Goal: Task Accomplishment & Management: Manage account settings

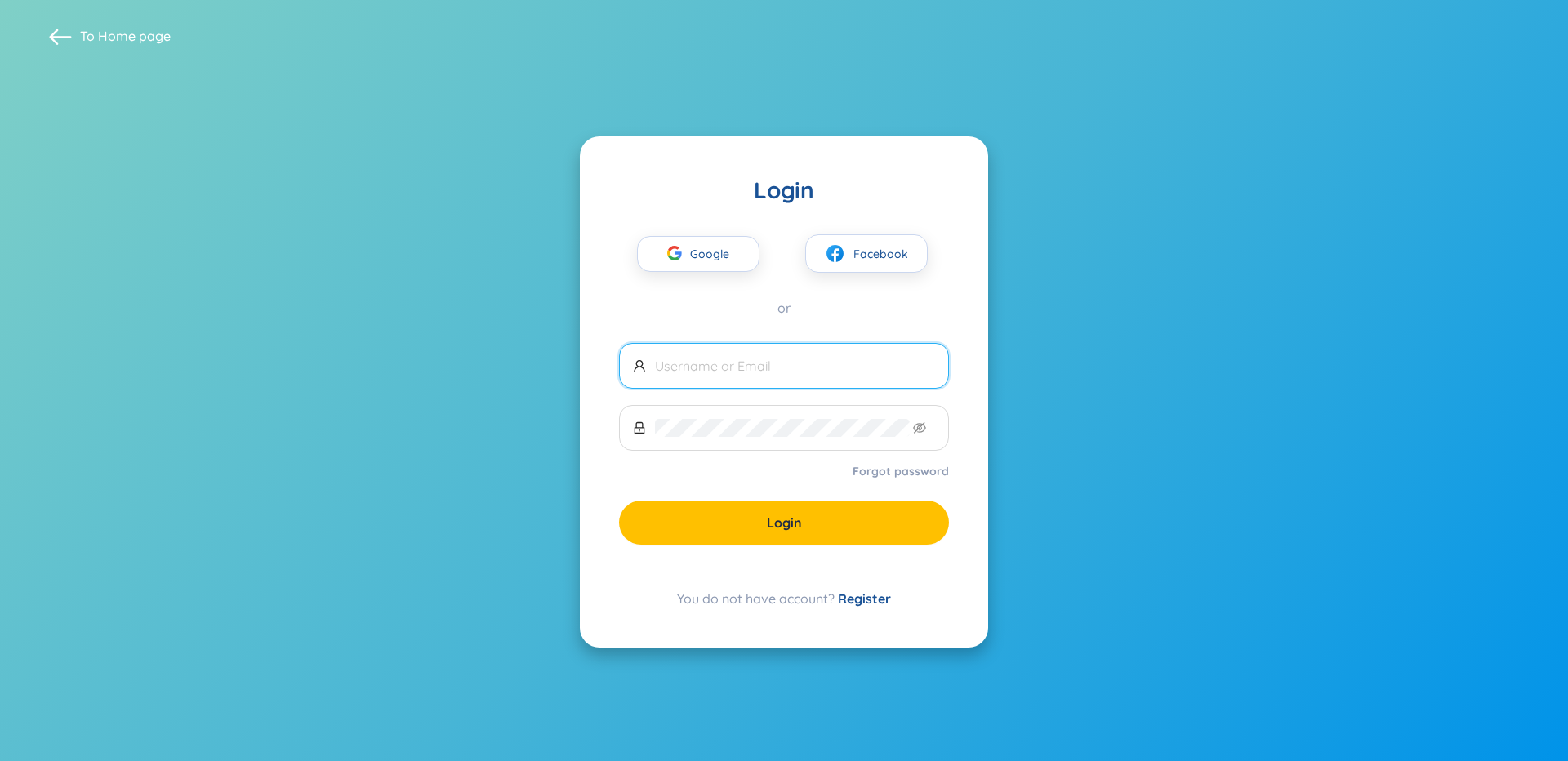
type input "[EMAIL_ADDRESS][DOMAIN_NAME]"
click at [924, 425] on icon "eye-invisible" at bounding box center [920, 428] width 13 height 11
click at [583, 438] on div "Login Google Facebook or andreikhasggl@gmail.com Forgot password Login You do n…" at bounding box center [784, 392] width 408 height 511
click at [809, 535] on button "Login" at bounding box center [784, 522] width 330 height 44
click at [785, 519] on span "Login" at bounding box center [784, 522] width 35 height 18
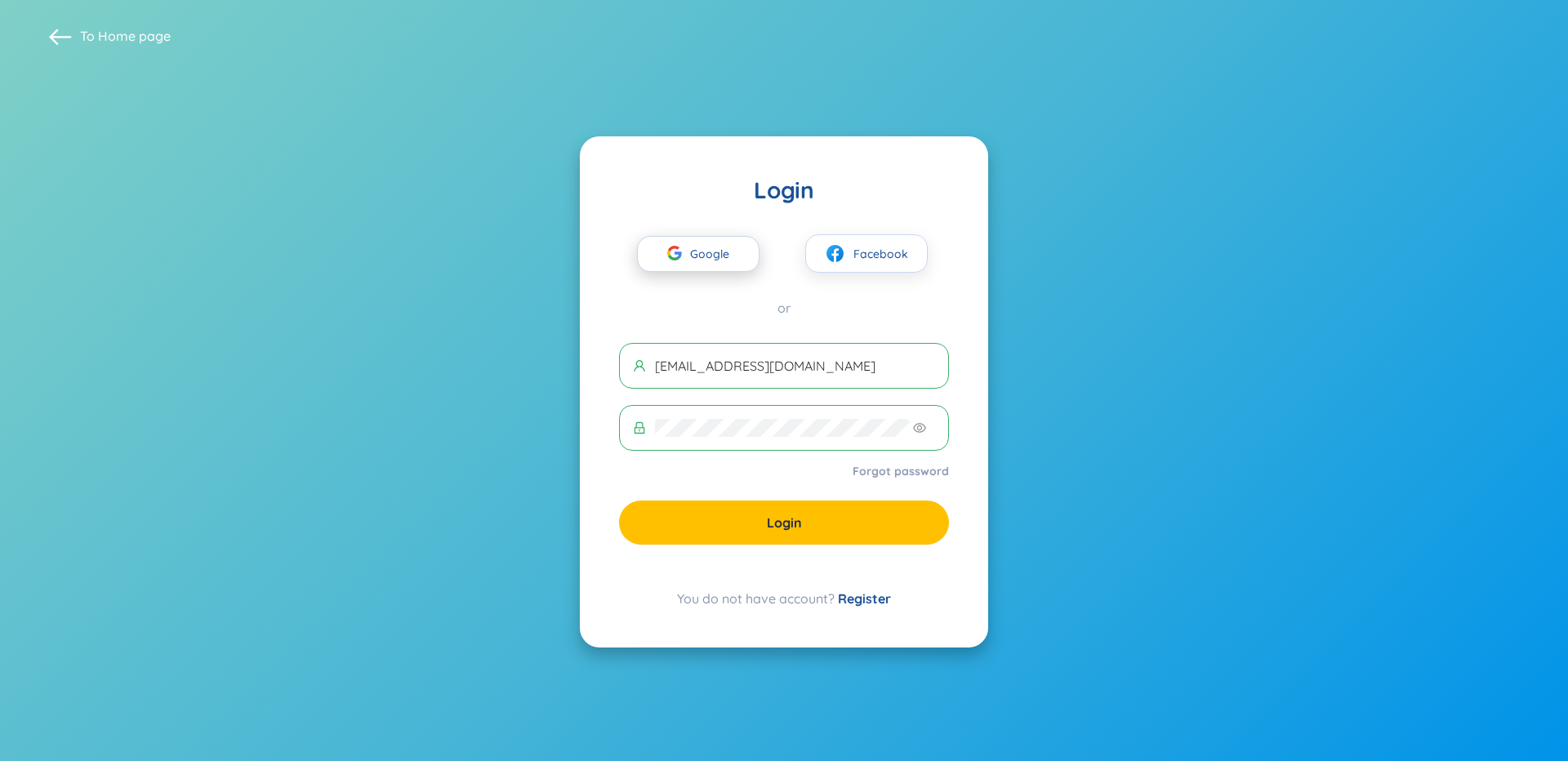
click at [732, 248] on span "Google" at bounding box center [713, 254] width 47 height 34
drag, startPoint x: 838, startPoint y: 360, endPoint x: 624, endPoint y: 361, distance: 214.0
click at [624, 361] on span "[EMAIL_ADDRESS][DOMAIN_NAME]" at bounding box center [784, 365] width 330 height 45
click at [680, 247] on icon "button" at bounding box center [674, 253] width 15 height 15
click at [725, 248] on span "Google" at bounding box center [713, 254] width 47 height 34
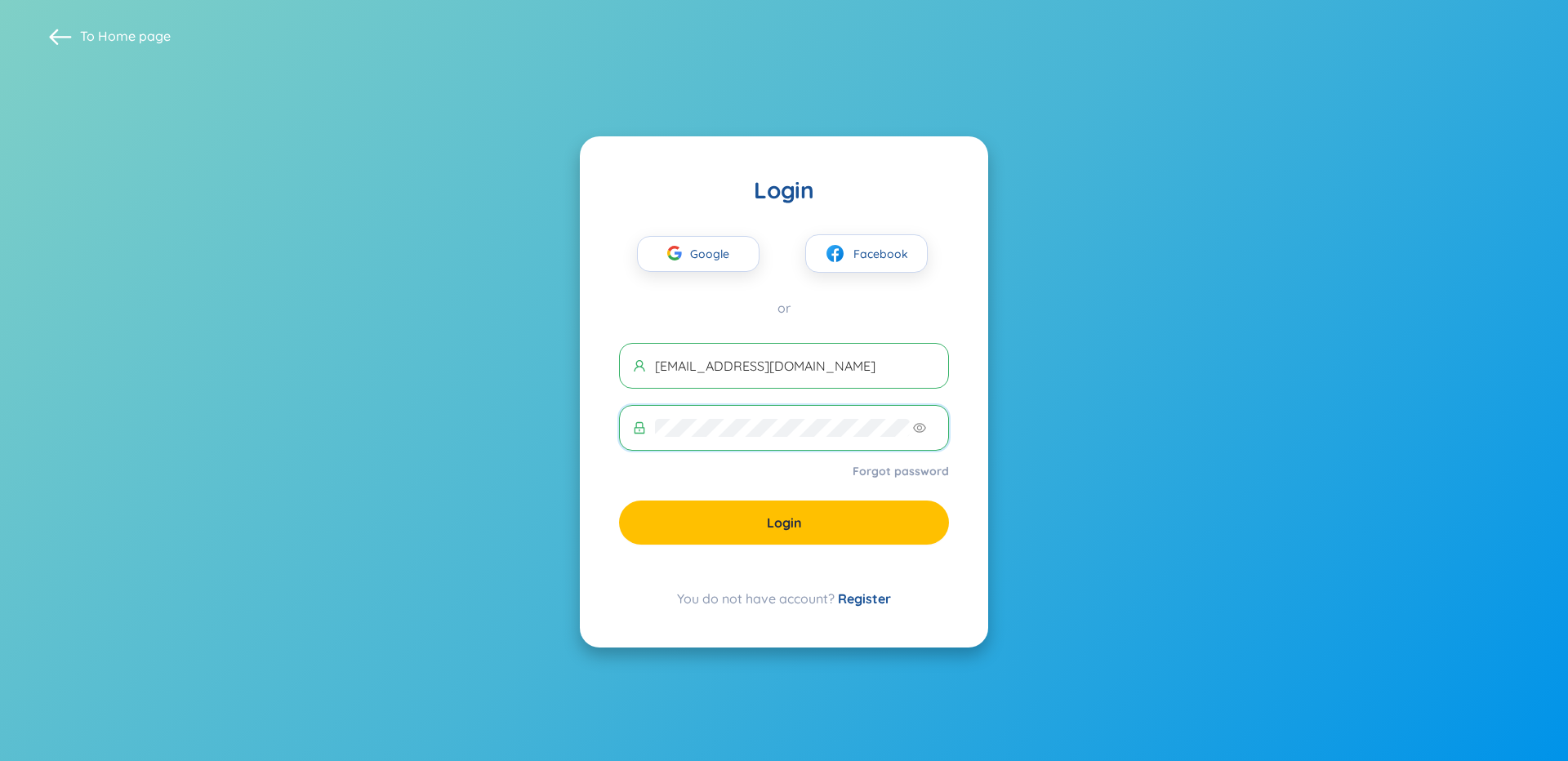
click at [608, 421] on div "Login Google Facebook or andreikhasggl@gmail.com Forgot password Login You do n…" at bounding box center [784, 392] width 408 height 511
click at [714, 258] on span "Google" at bounding box center [713, 254] width 47 height 34
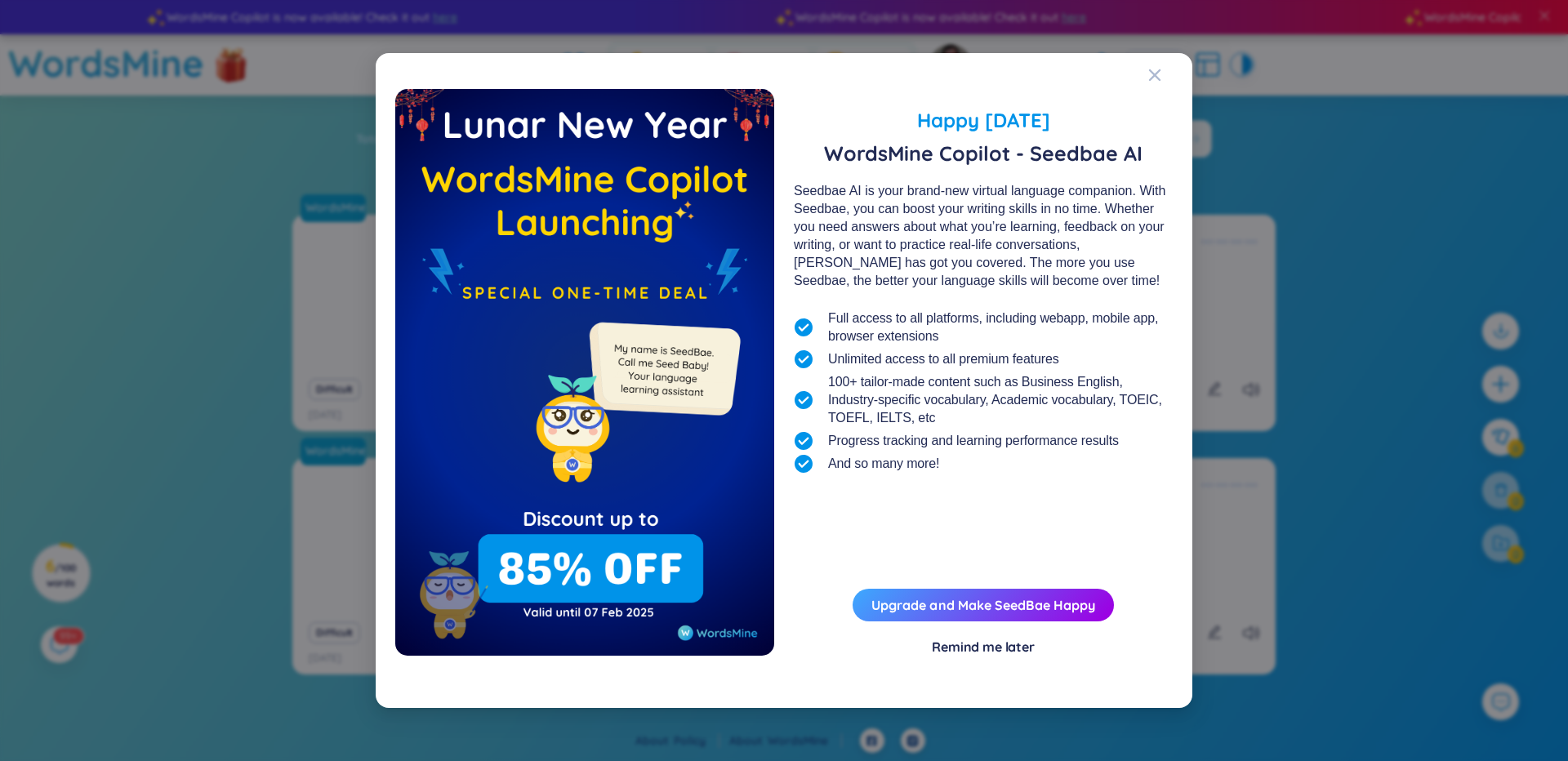
click at [992, 647] on div "Remind me later" at bounding box center [983, 646] width 103 height 18
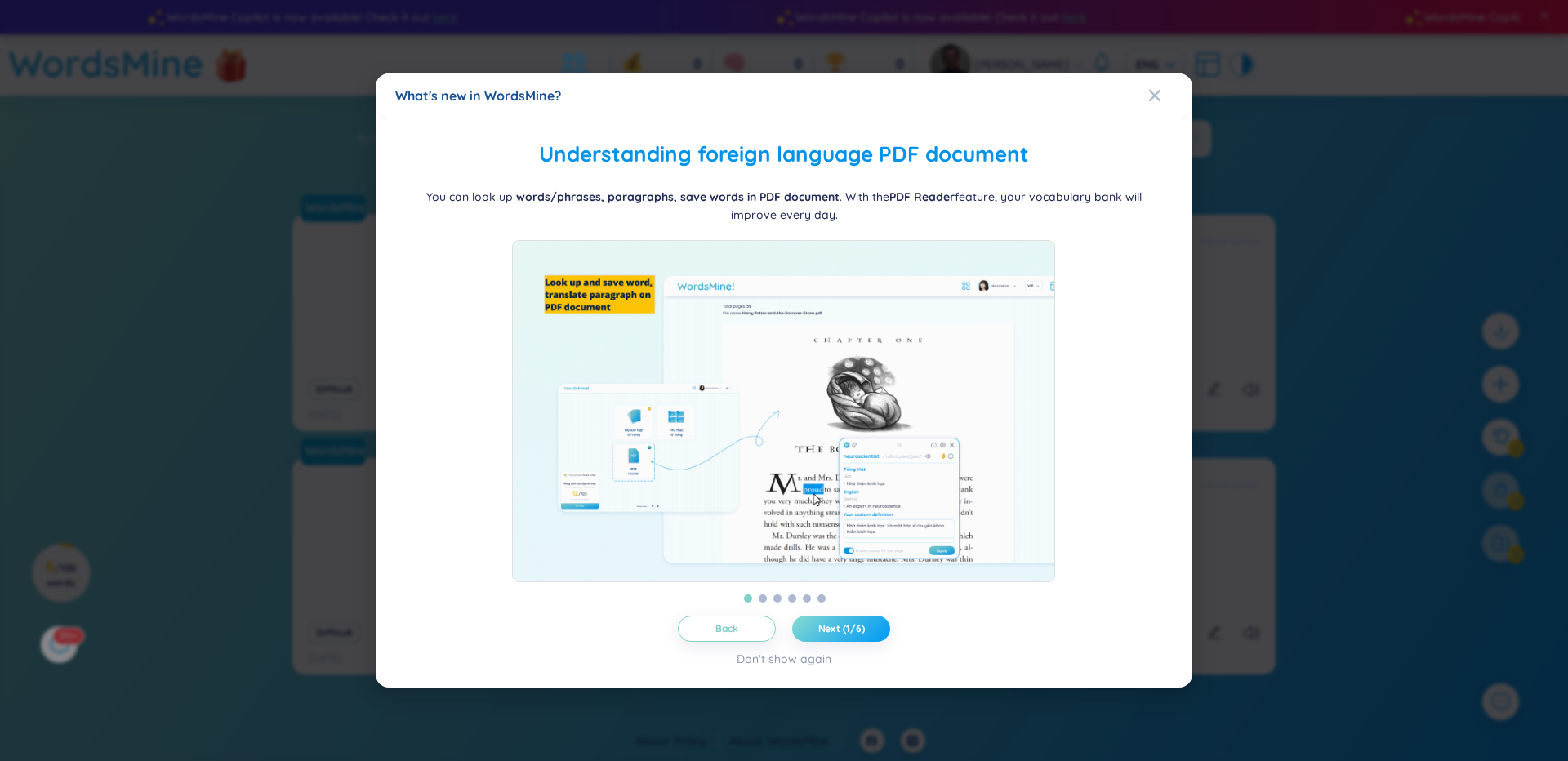
click at [870, 642] on button "Next (1/6)" at bounding box center [841, 629] width 98 height 26
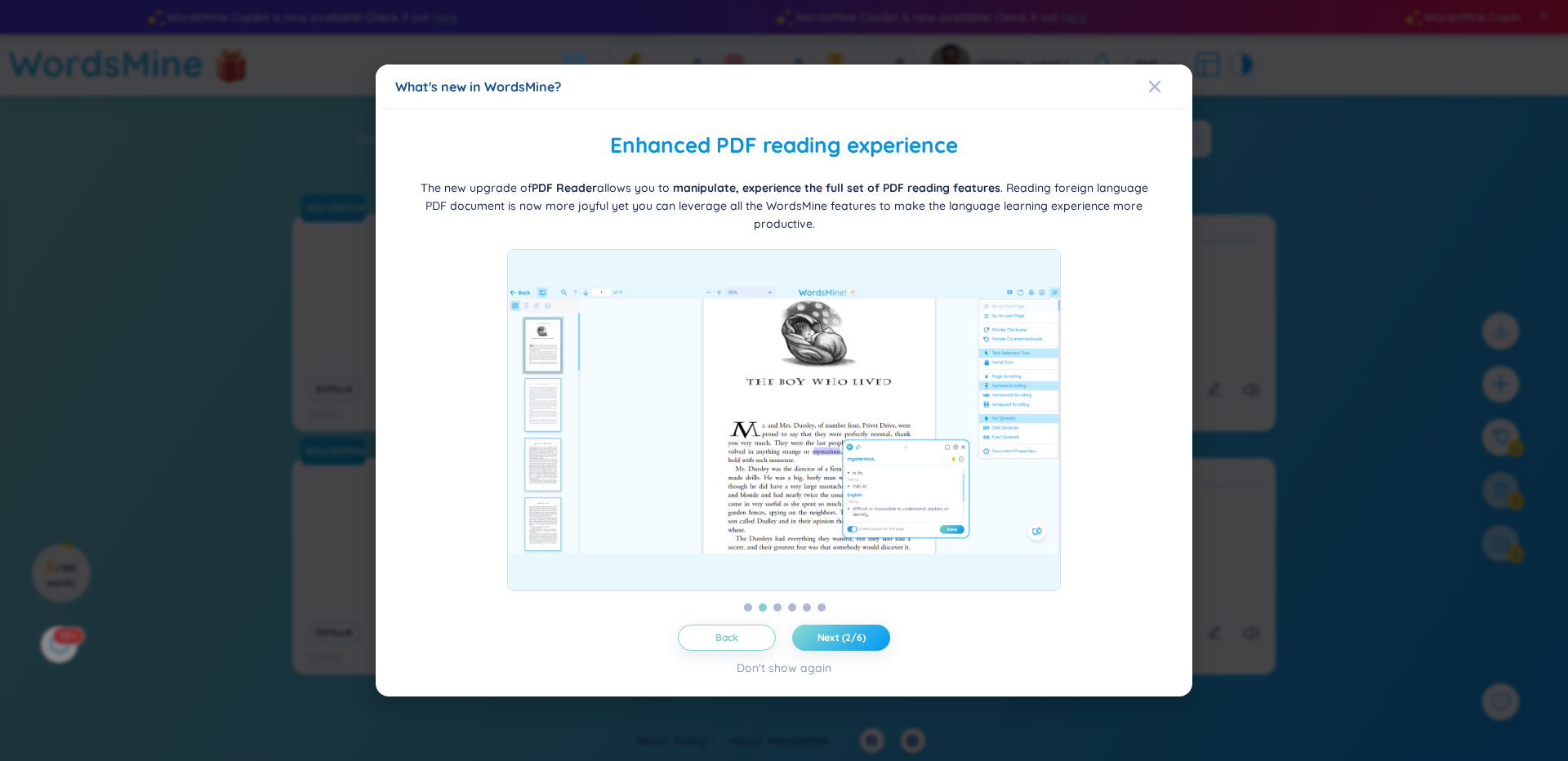
click at [870, 643] on button "Next (2/6)" at bounding box center [841, 637] width 98 height 26
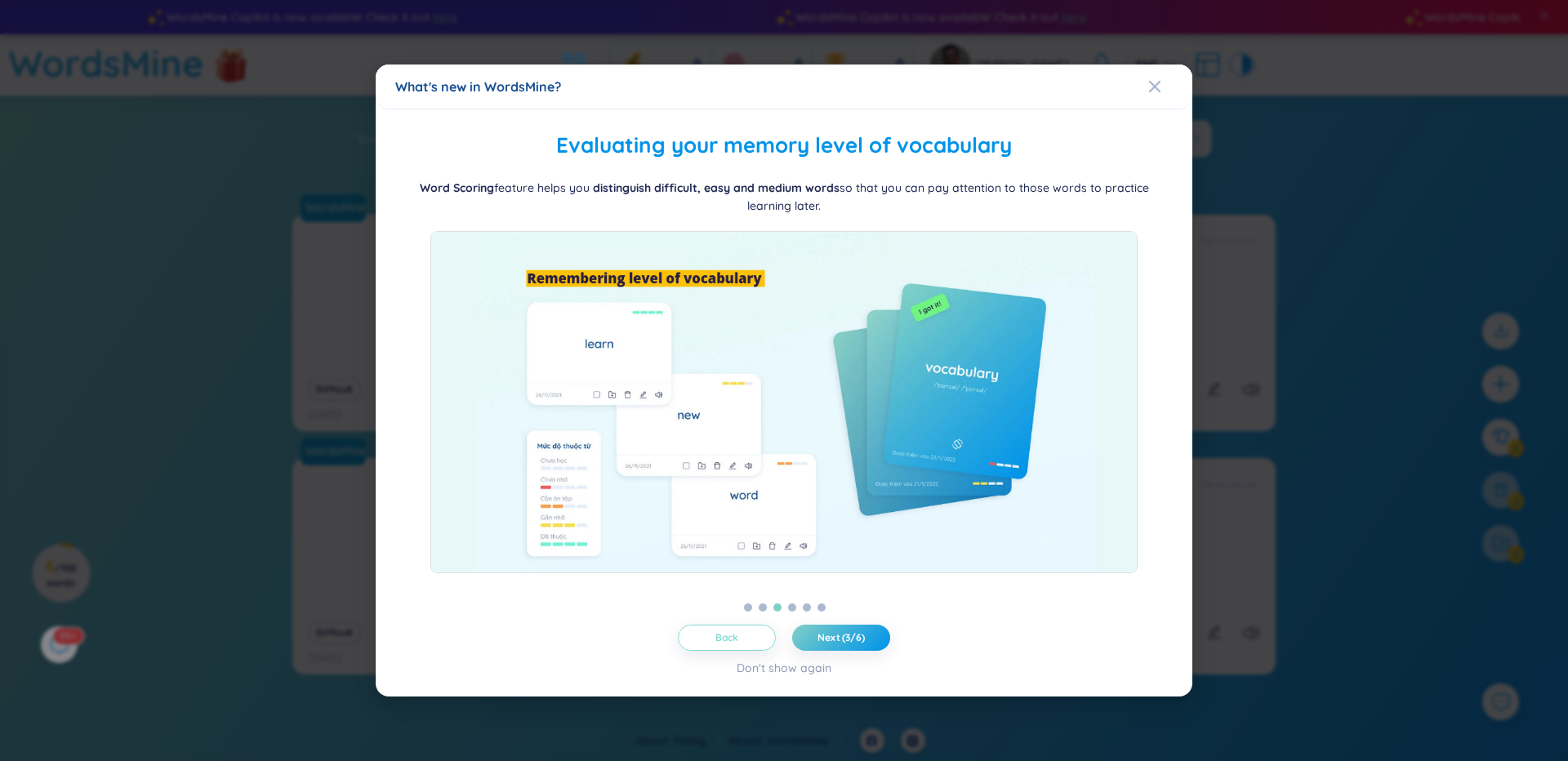
click at [748, 631] on button "Back" at bounding box center [727, 637] width 98 height 26
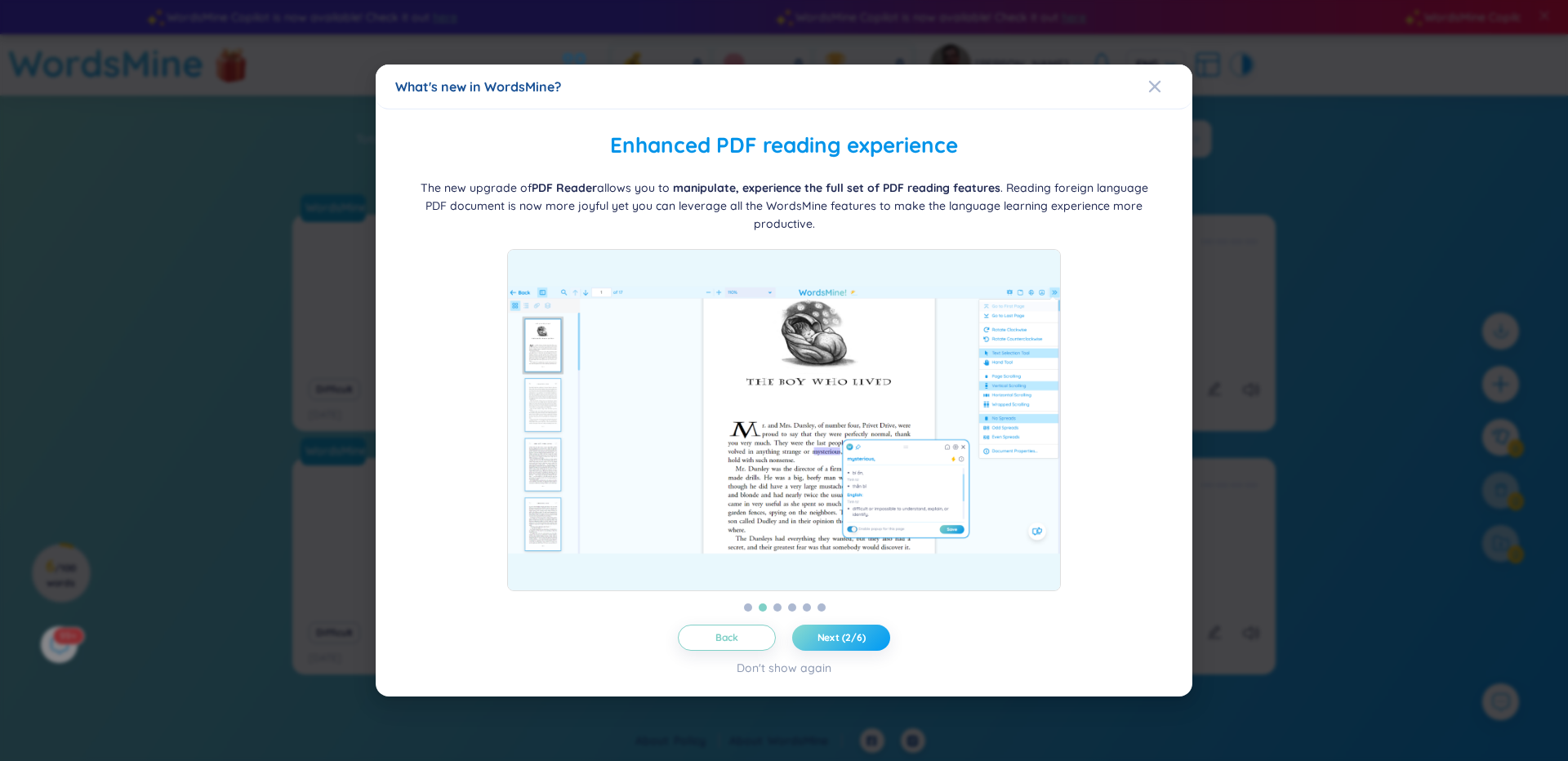
click at [846, 631] on span "Next (2/6)" at bounding box center [842, 638] width 48 height 13
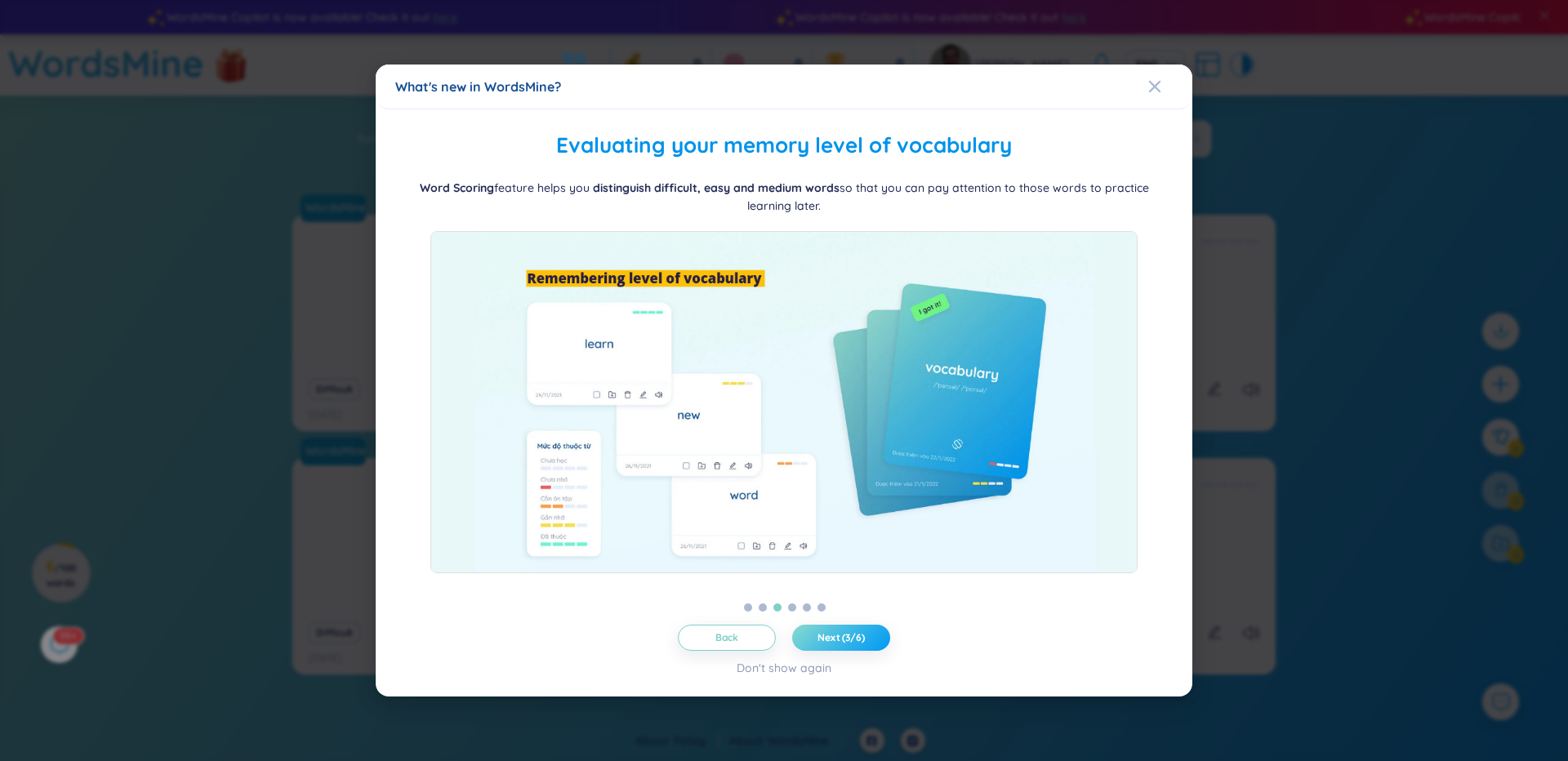
click at [846, 631] on span "Next (3/6)" at bounding box center [841, 638] width 47 height 13
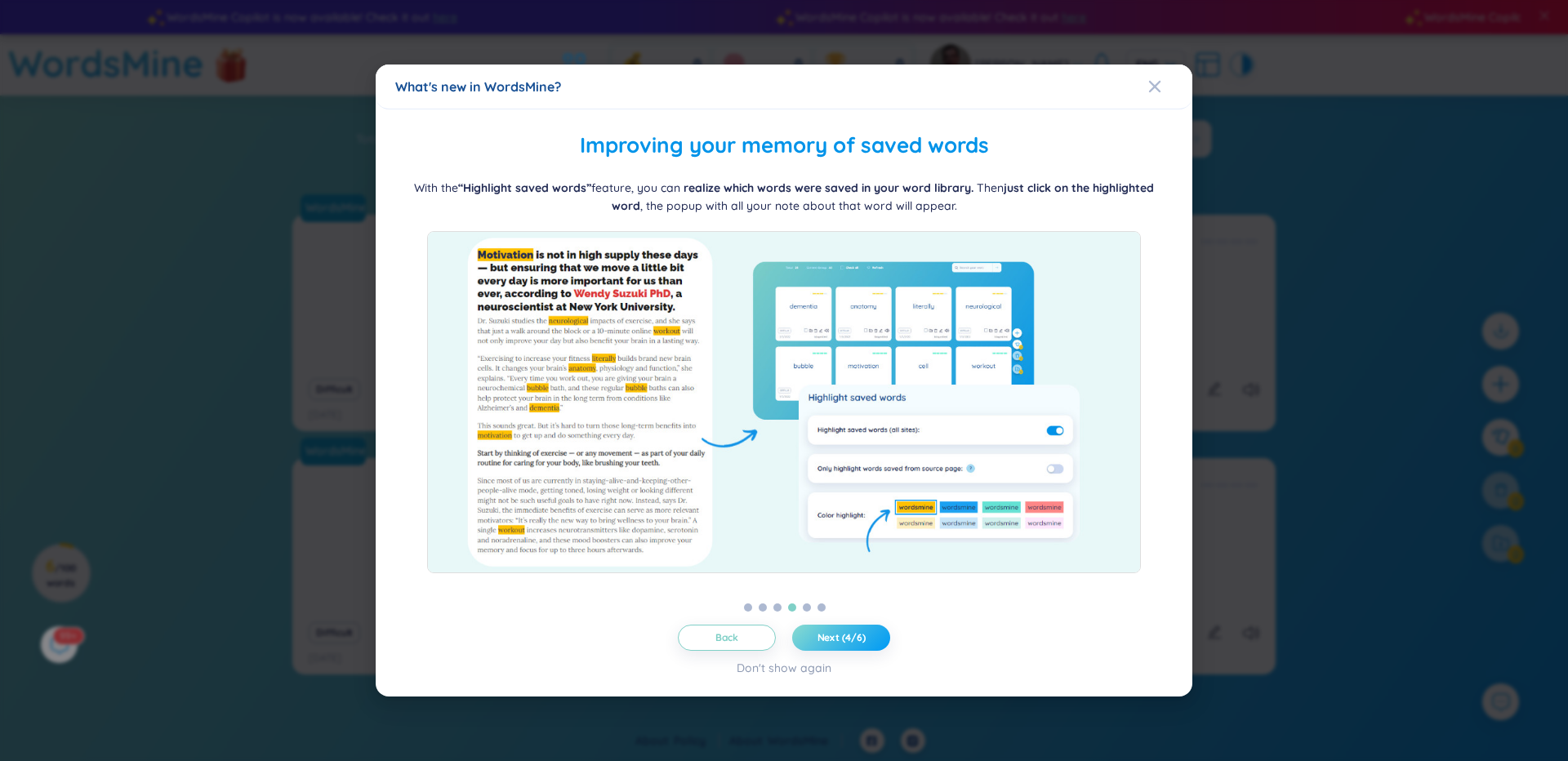
click at [846, 631] on span "Next (4/6)" at bounding box center [842, 638] width 48 height 13
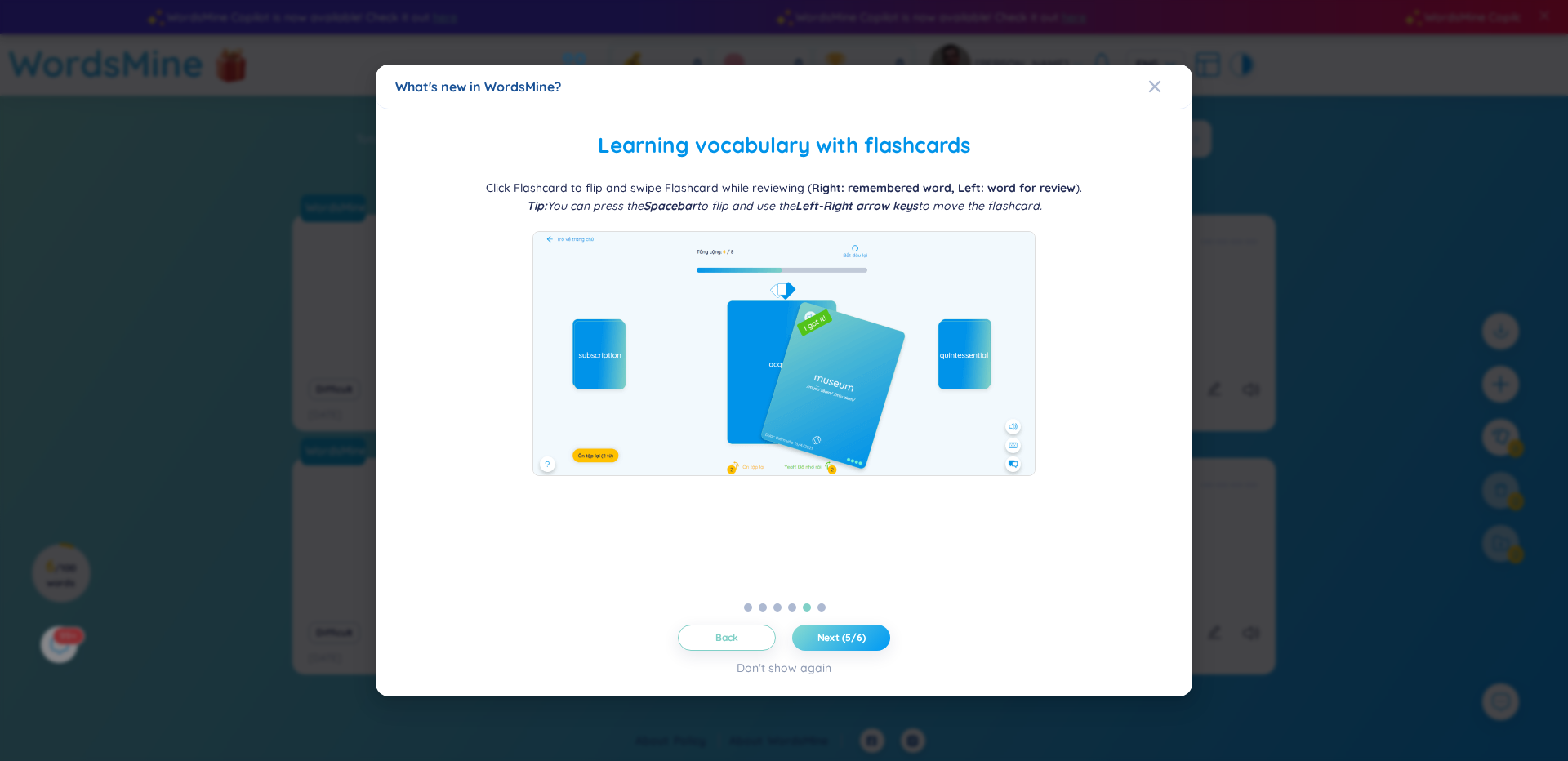
click at [846, 631] on span "Next (5/6)" at bounding box center [842, 638] width 48 height 13
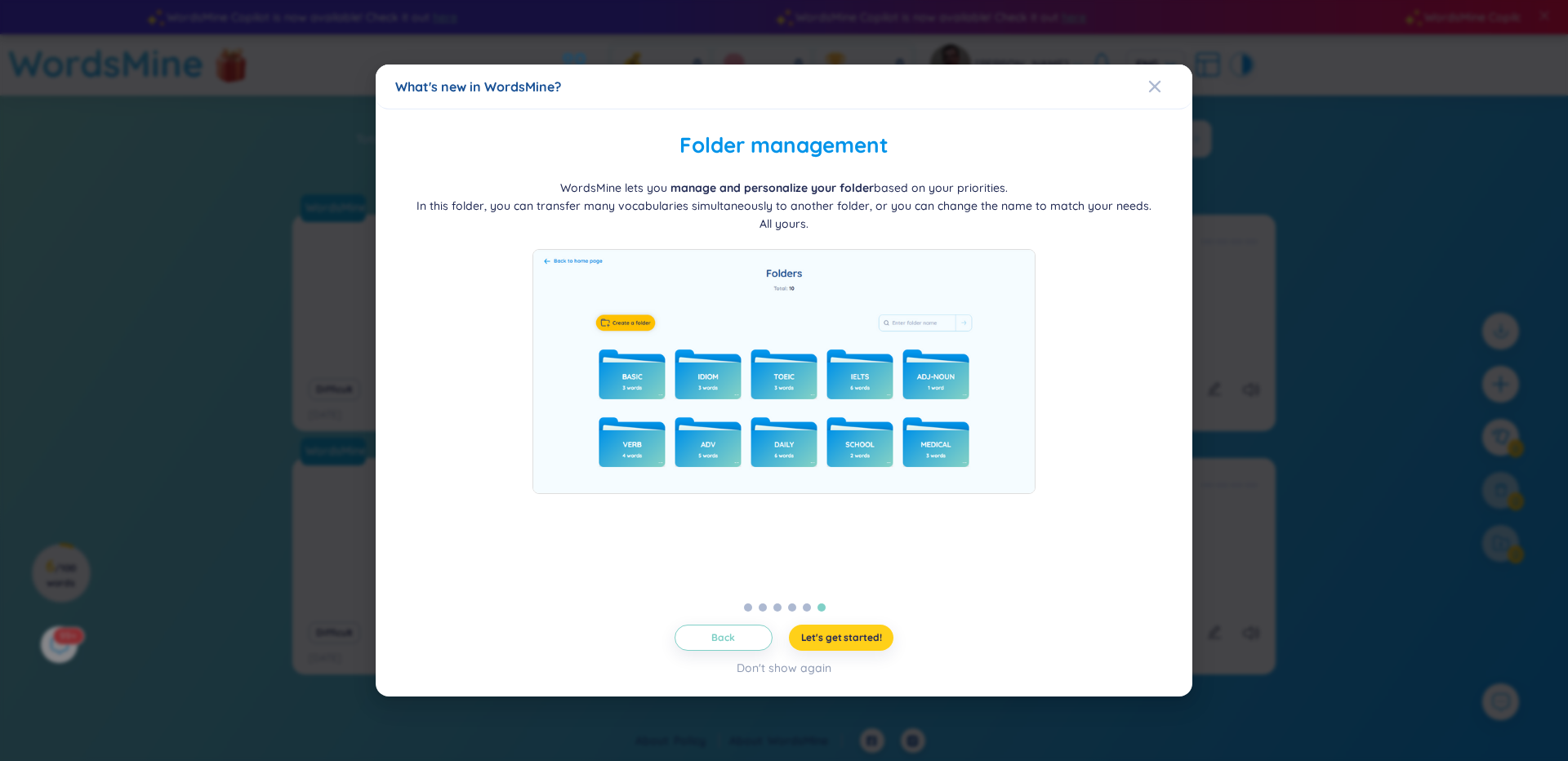
click at [863, 639] on span "Let's get started!" at bounding box center [841, 638] width 81 height 13
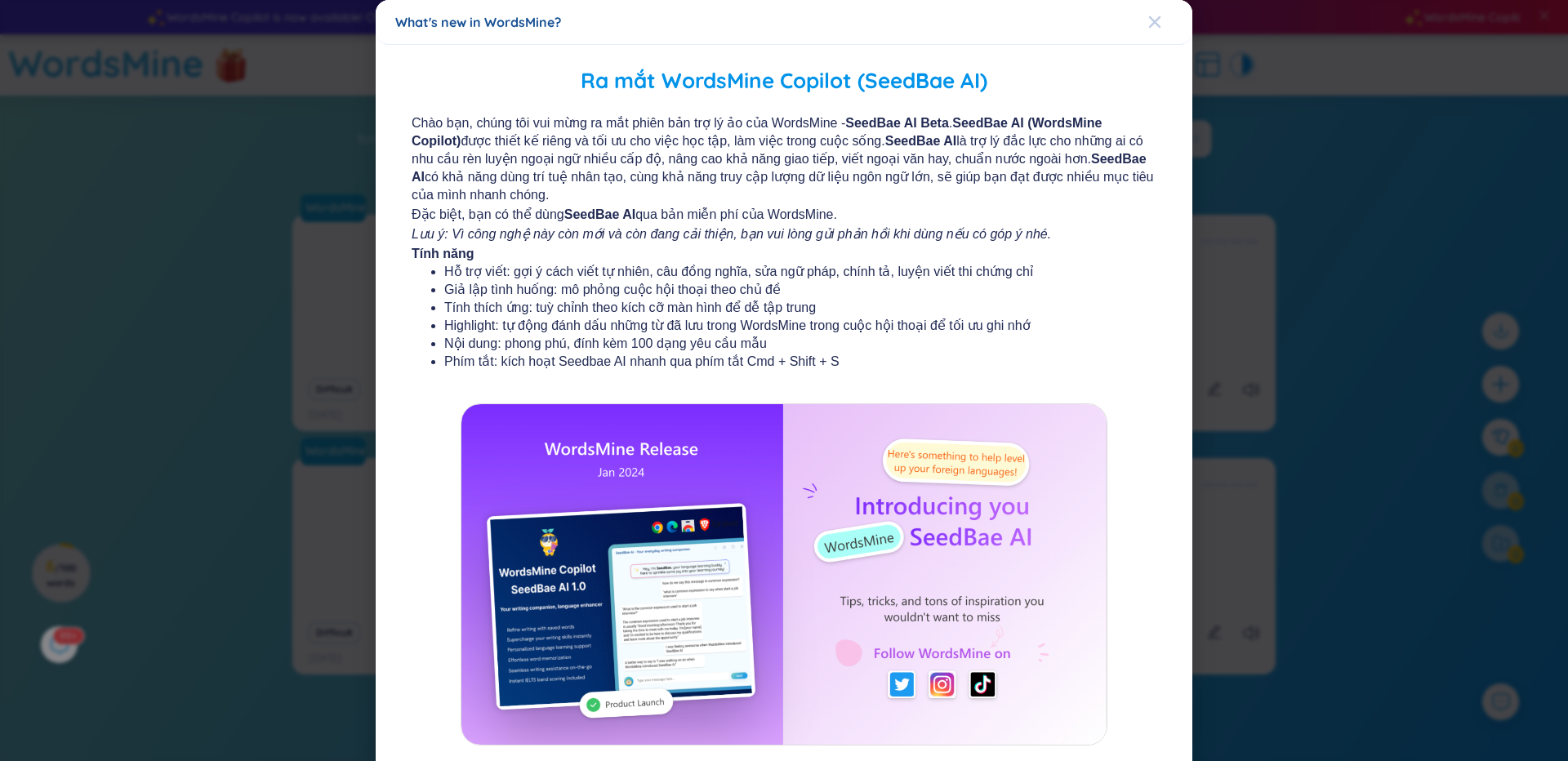
click at [1155, 19] on icon "Close" at bounding box center [1155, 22] width 13 height 13
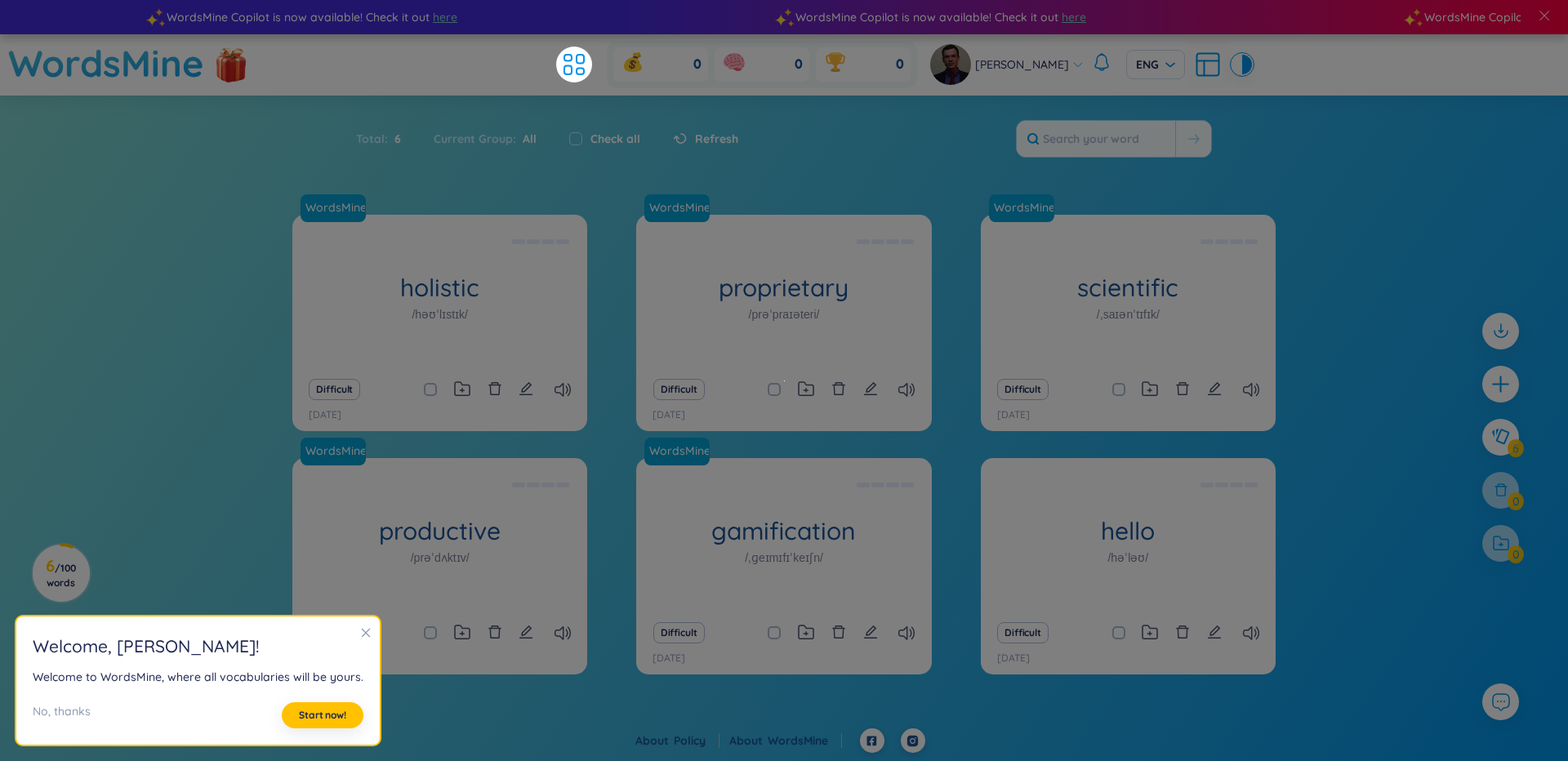
click at [360, 633] on icon "close" at bounding box center [366, 632] width 11 height 11
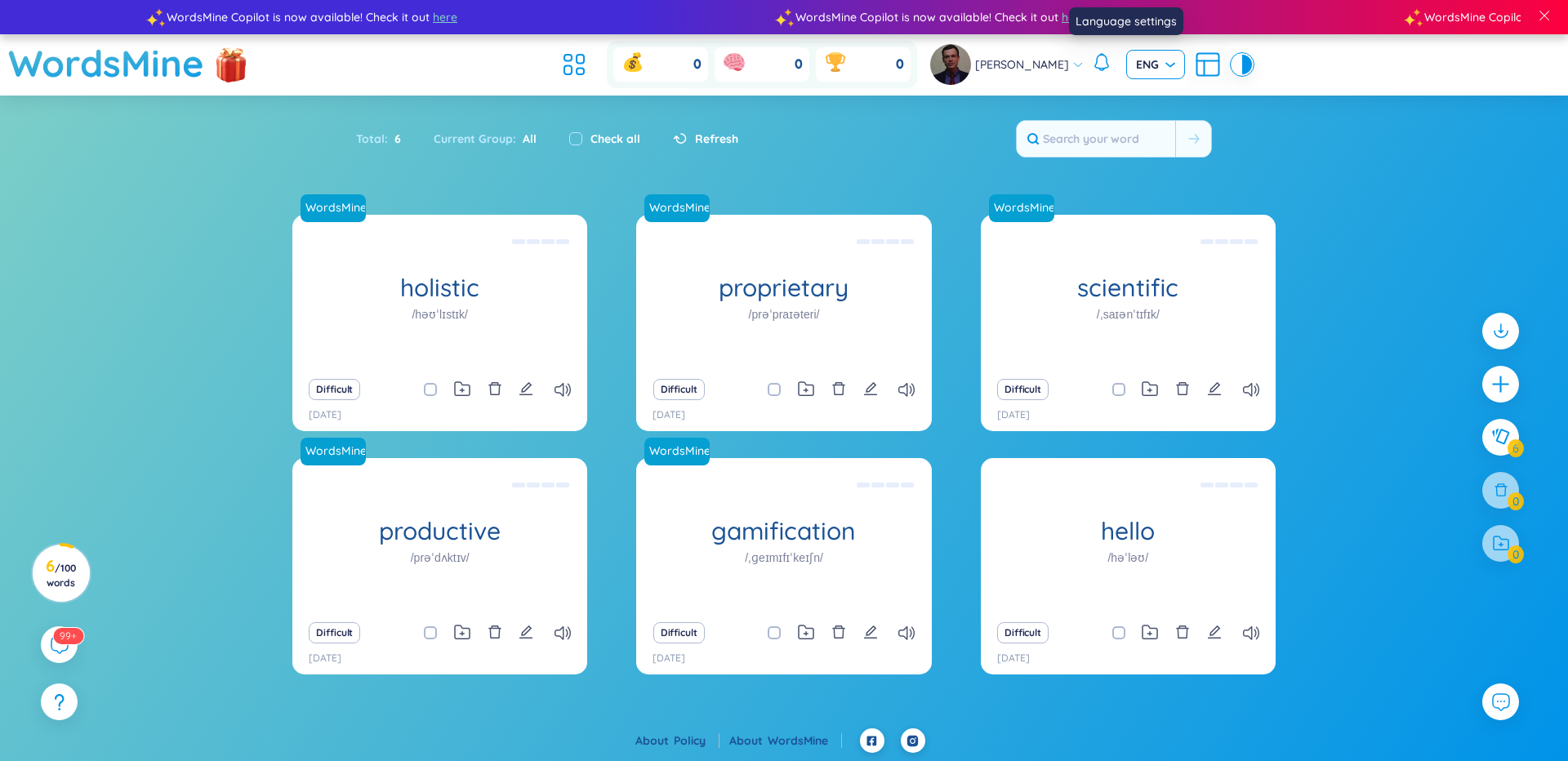
click at [1142, 67] on span "ENG" at bounding box center [1155, 65] width 39 height 17
click at [1373, 135] on section "Sort Alphabet Ascending Alphabet Descending Time-based Ascending Time-based Des…" at bounding box center [784, 411] width 1568 height 631
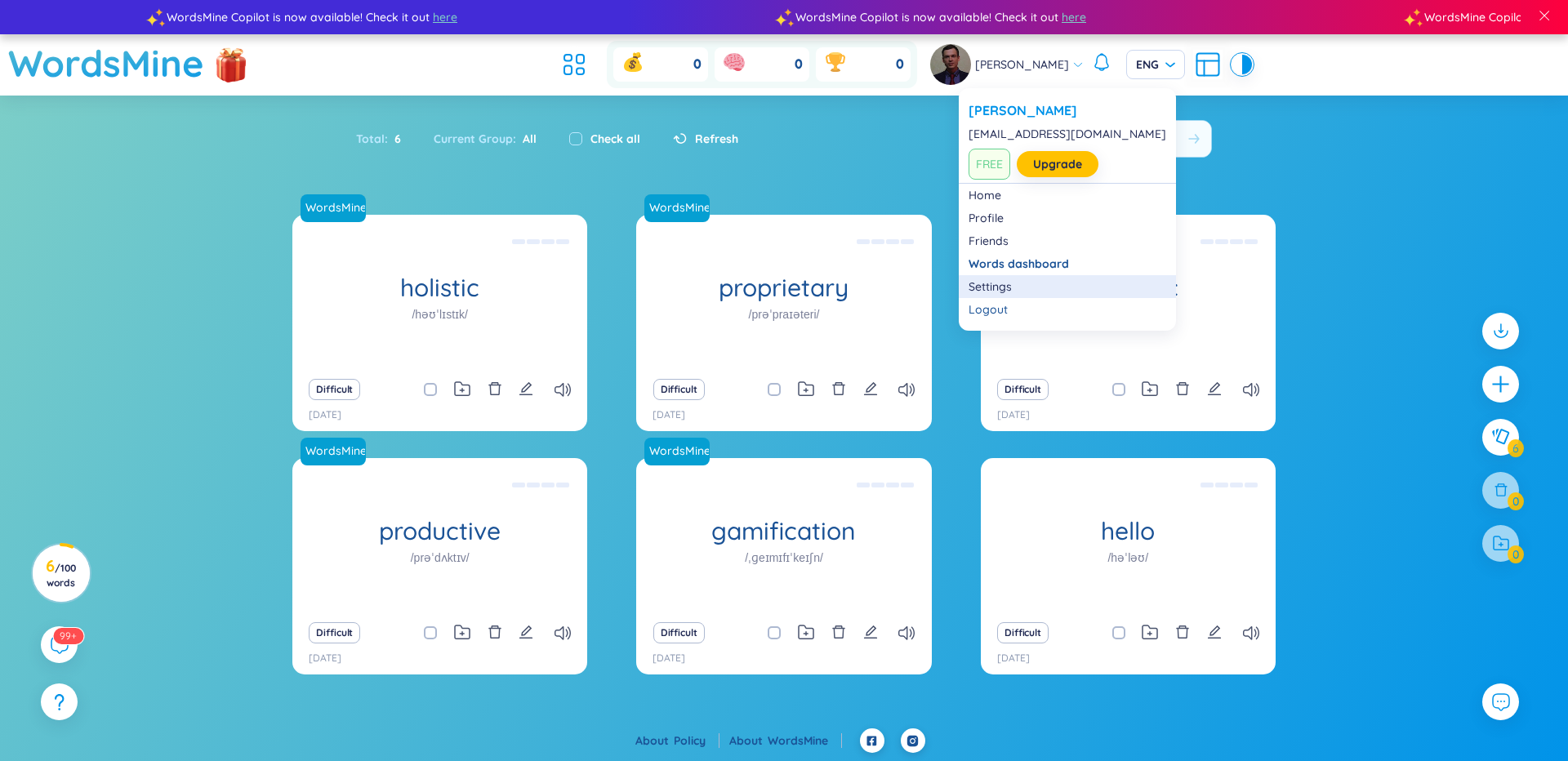
click at [997, 290] on link "Settings" at bounding box center [1067, 287] width 197 height 17
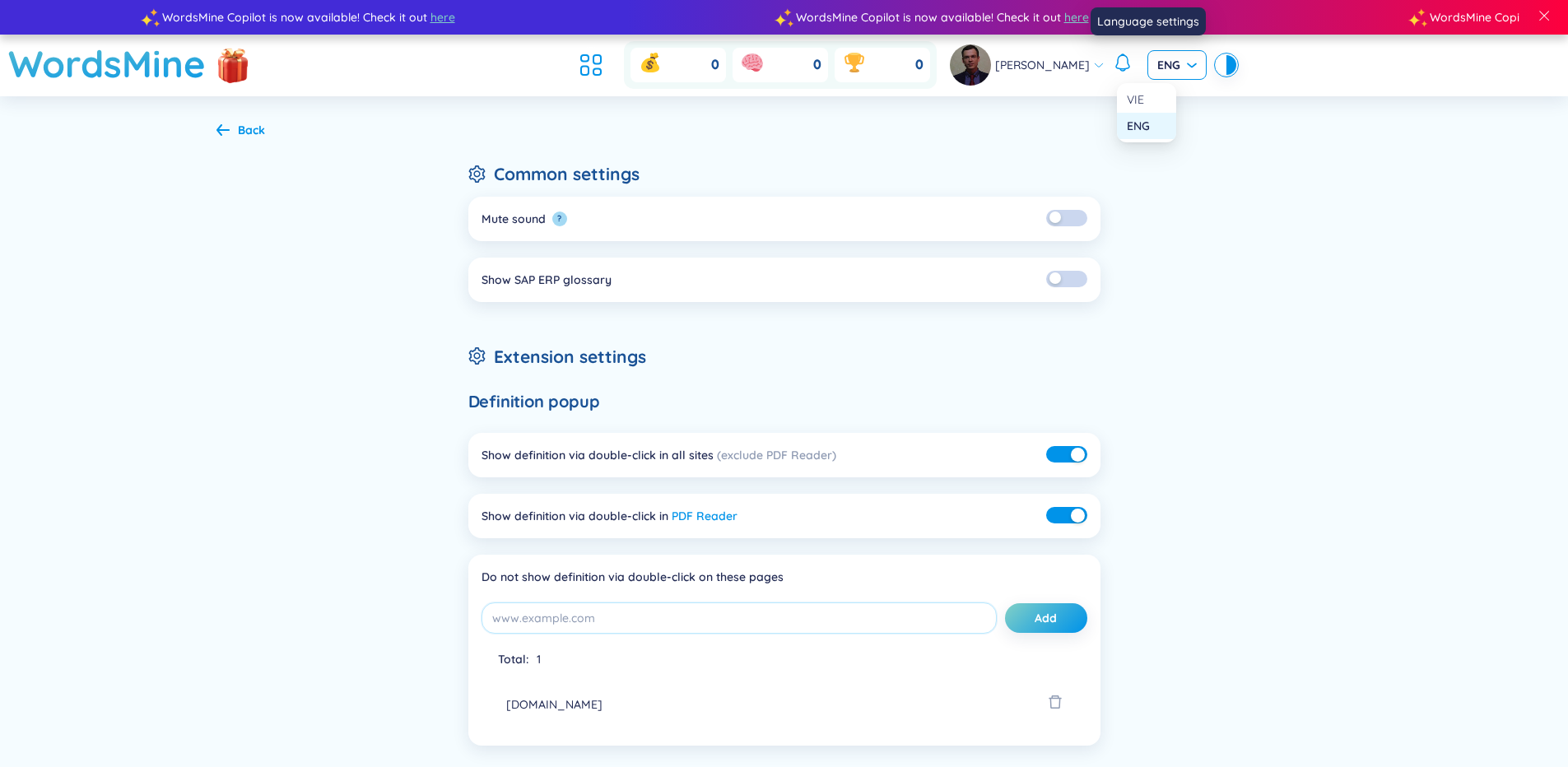
click at [1158, 64] on span "ENG" at bounding box center [1177, 65] width 39 height 17
click at [1140, 105] on div "VIE" at bounding box center [1146, 99] width 39 height 18
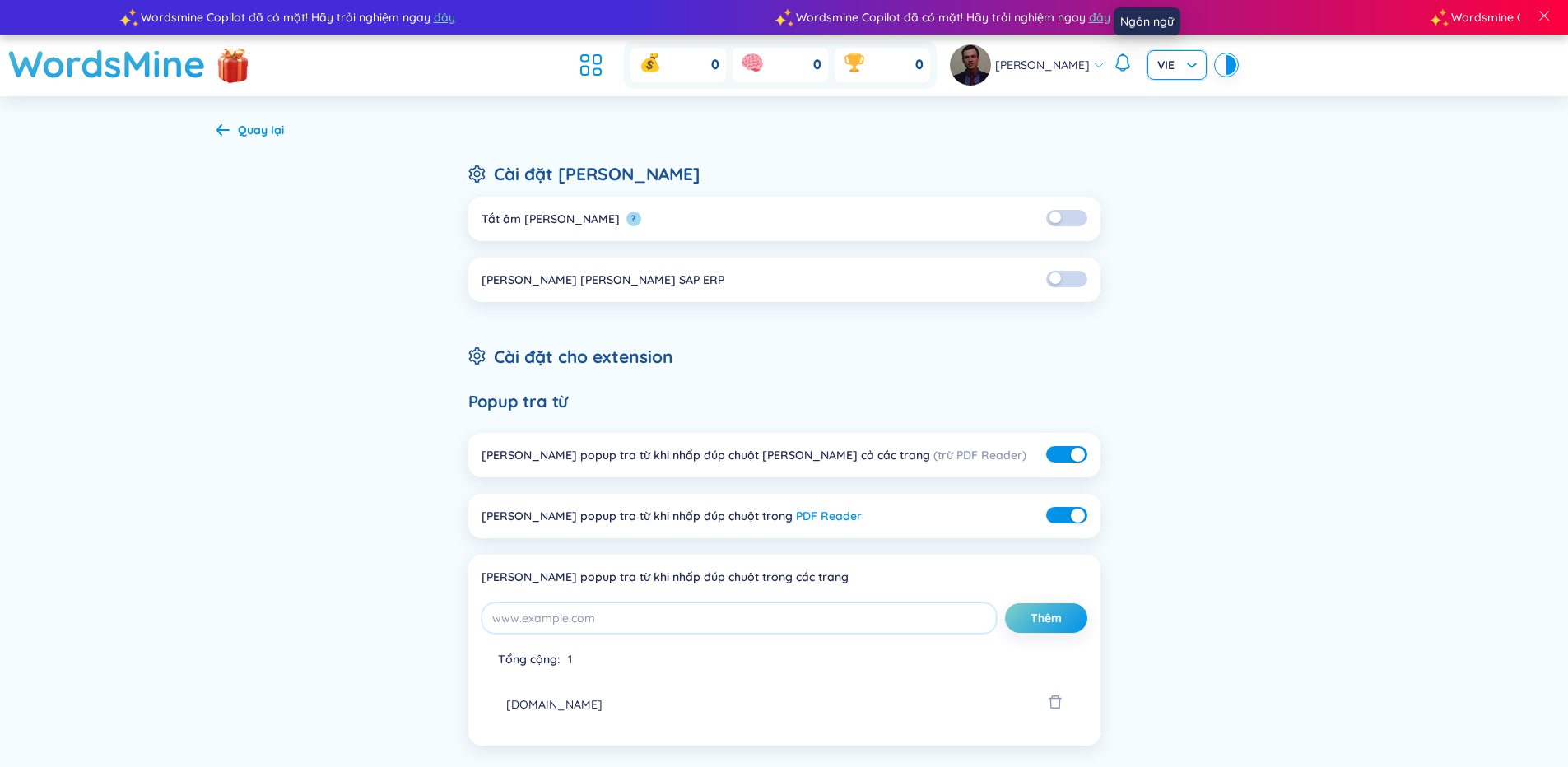
click at [1158, 67] on span "VIE" at bounding box center [1177, 65] width 39 height 17
click at [1149, 126] on div "ENG" at bounding box center [1146, 125] width 39 height 18
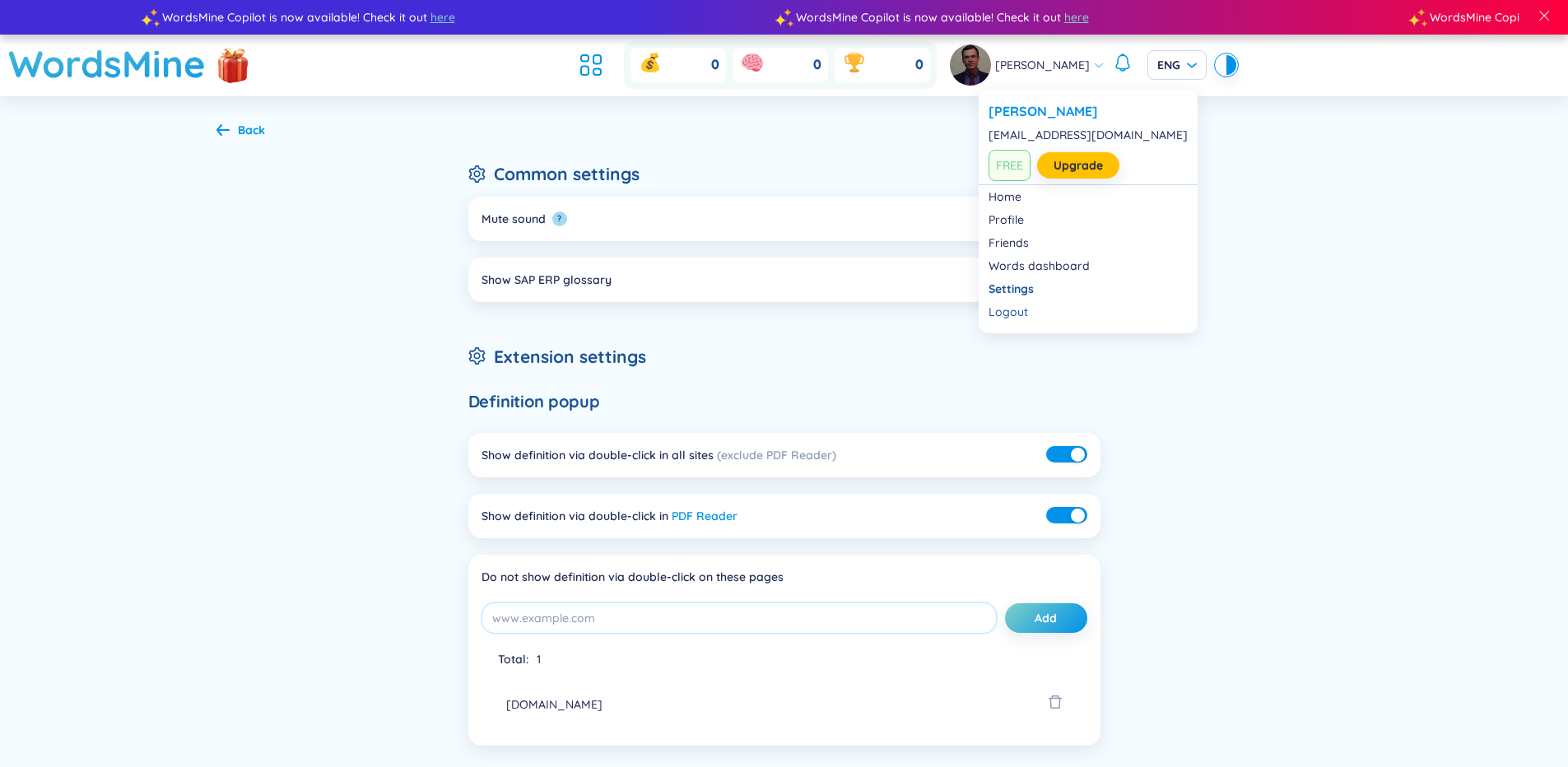
click at [1093, 66] on icon at bounding box center [1099, 64] width 11 height 11
click at [1021, 221] on link "Profile" at bounding box center [1087, 220] width 199 height 17
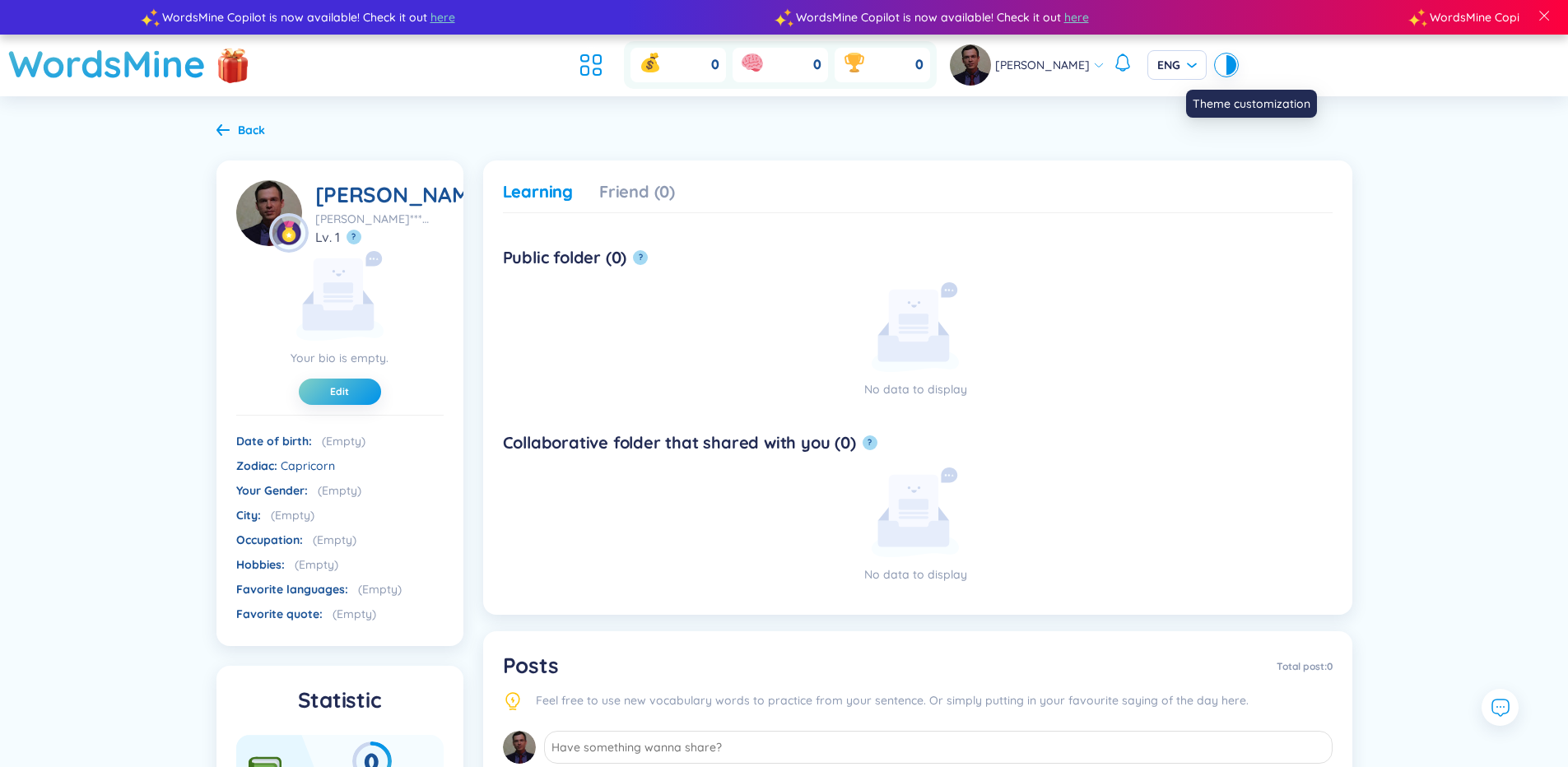
click at [1226, 66] on div at bounding box center [1231, 64] width 10 height 20
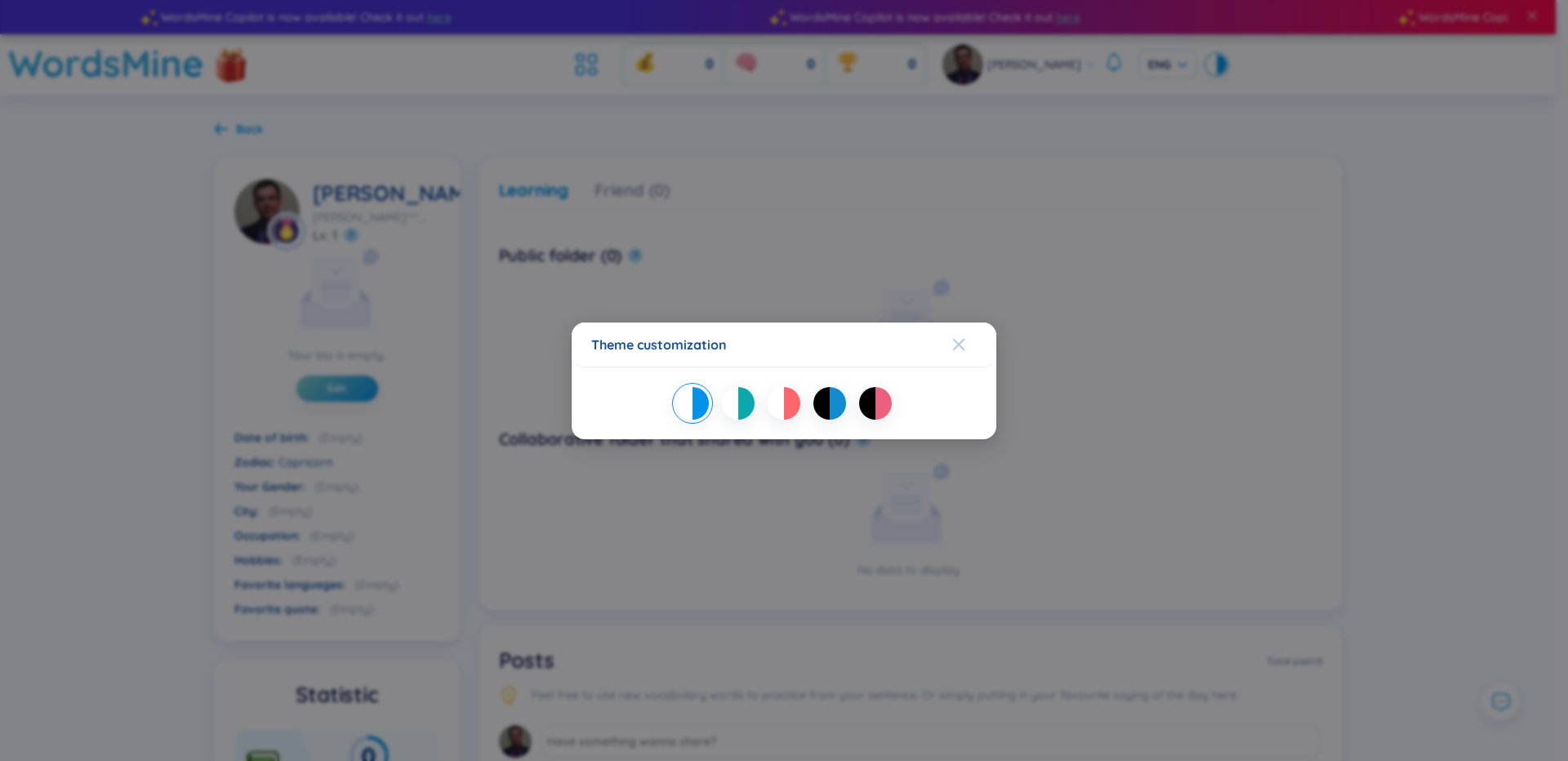
drag, startPoint x: 960, startPoint y: 343, endPoint x: 973, endPoint y: 322, distance: 24.7
click at [960, 342] on icon "Close" at bounding box center [959, 343] width 11 height 11
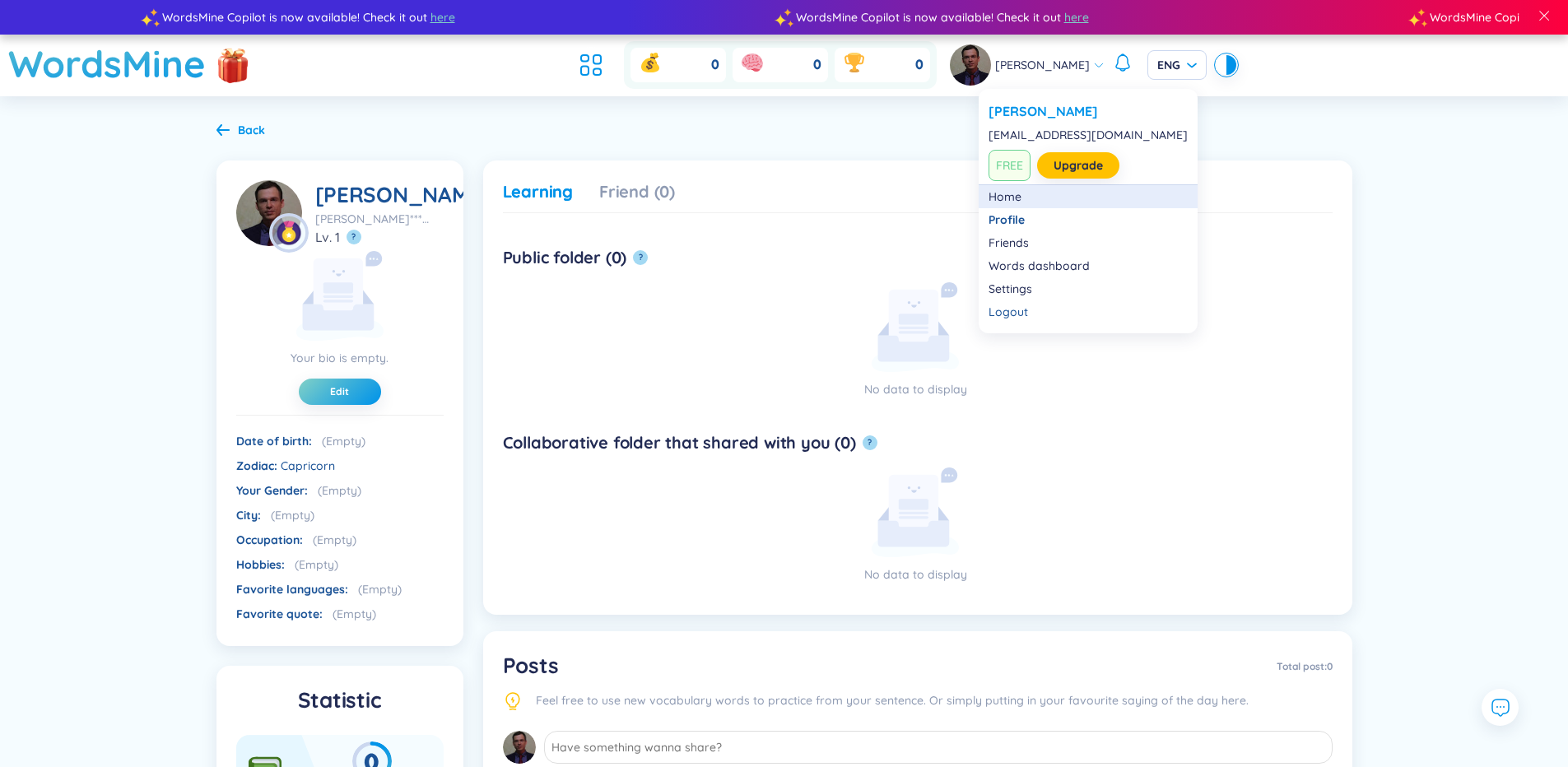
click at [1020, 193] on link "Home" at bounding box center [1087, 197] width 199 height 17
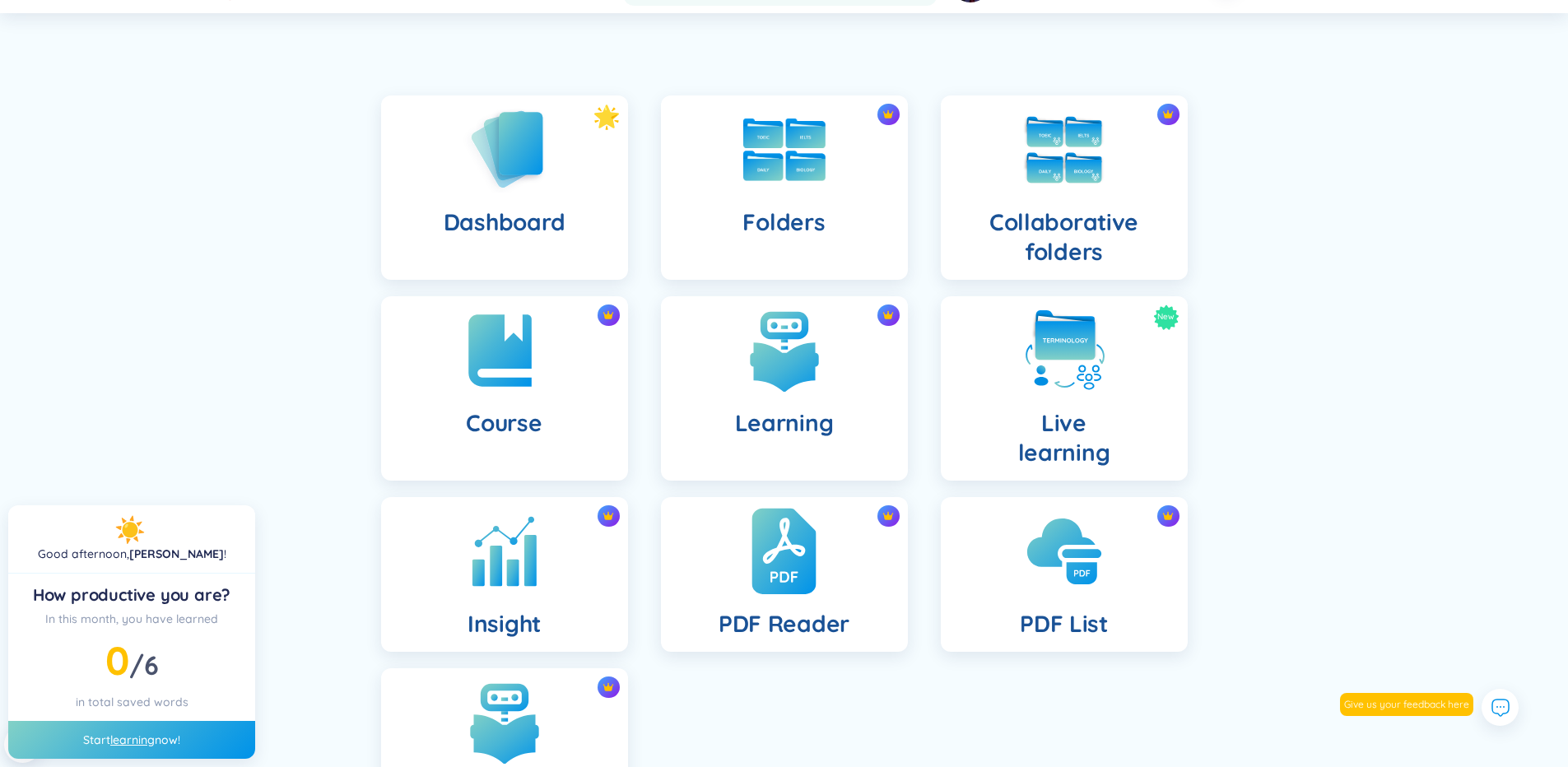
scroll to position [177, 0]
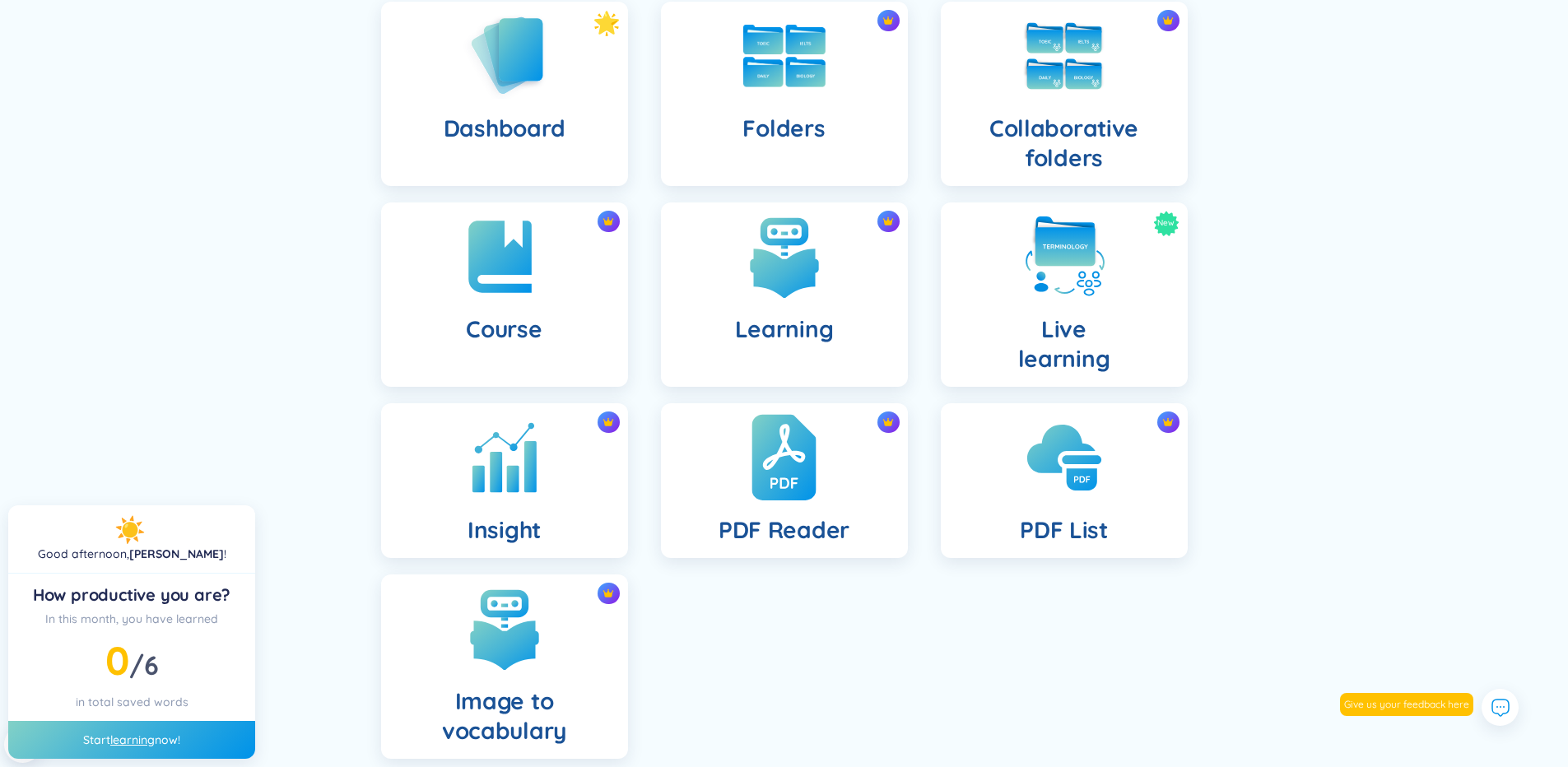
click at [790, 455] on img at bounding box center [783, 457] width 64 height 91
